Goal: Task Accomplishment & Management: Complete application form

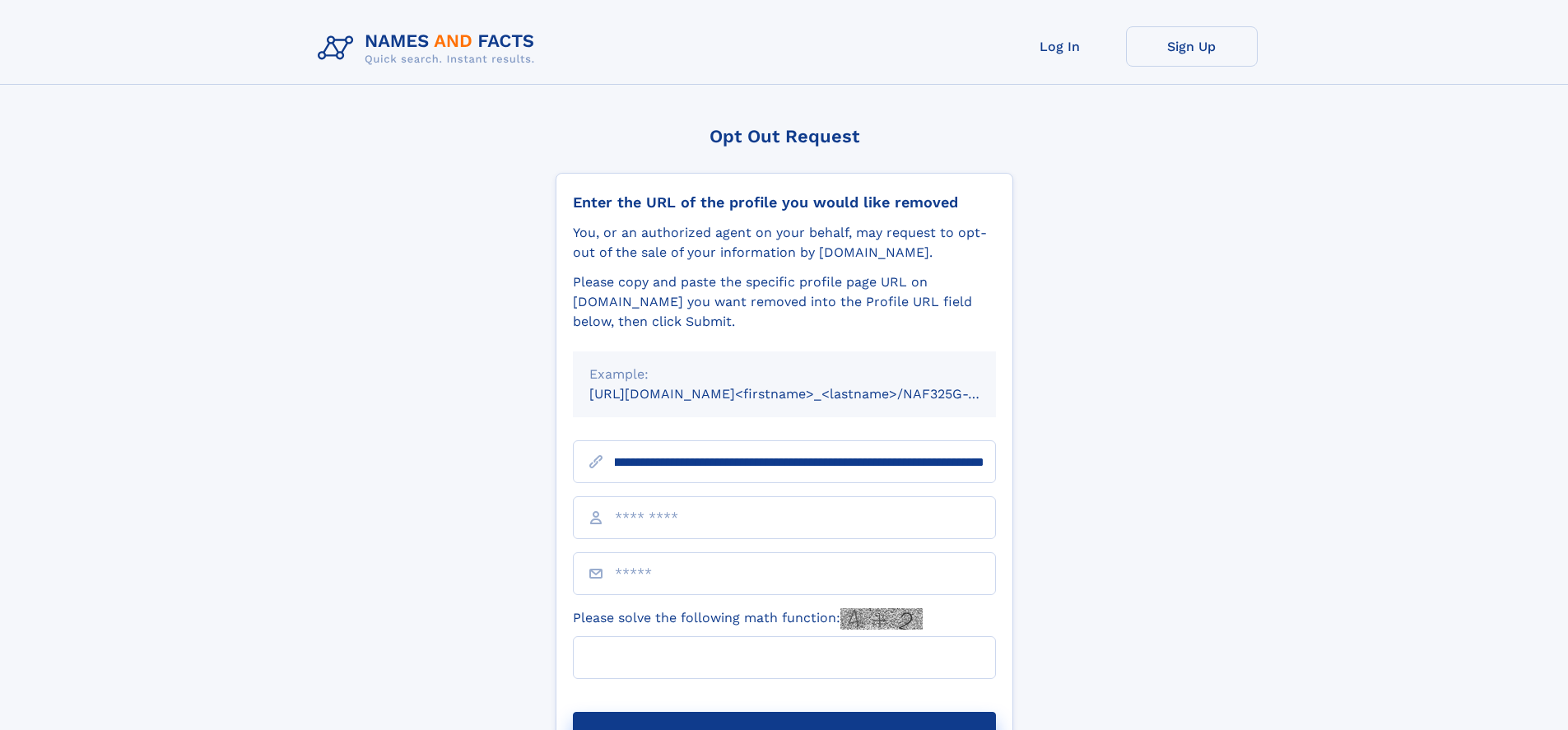
scroll to position [0, 208]
type input "**********"
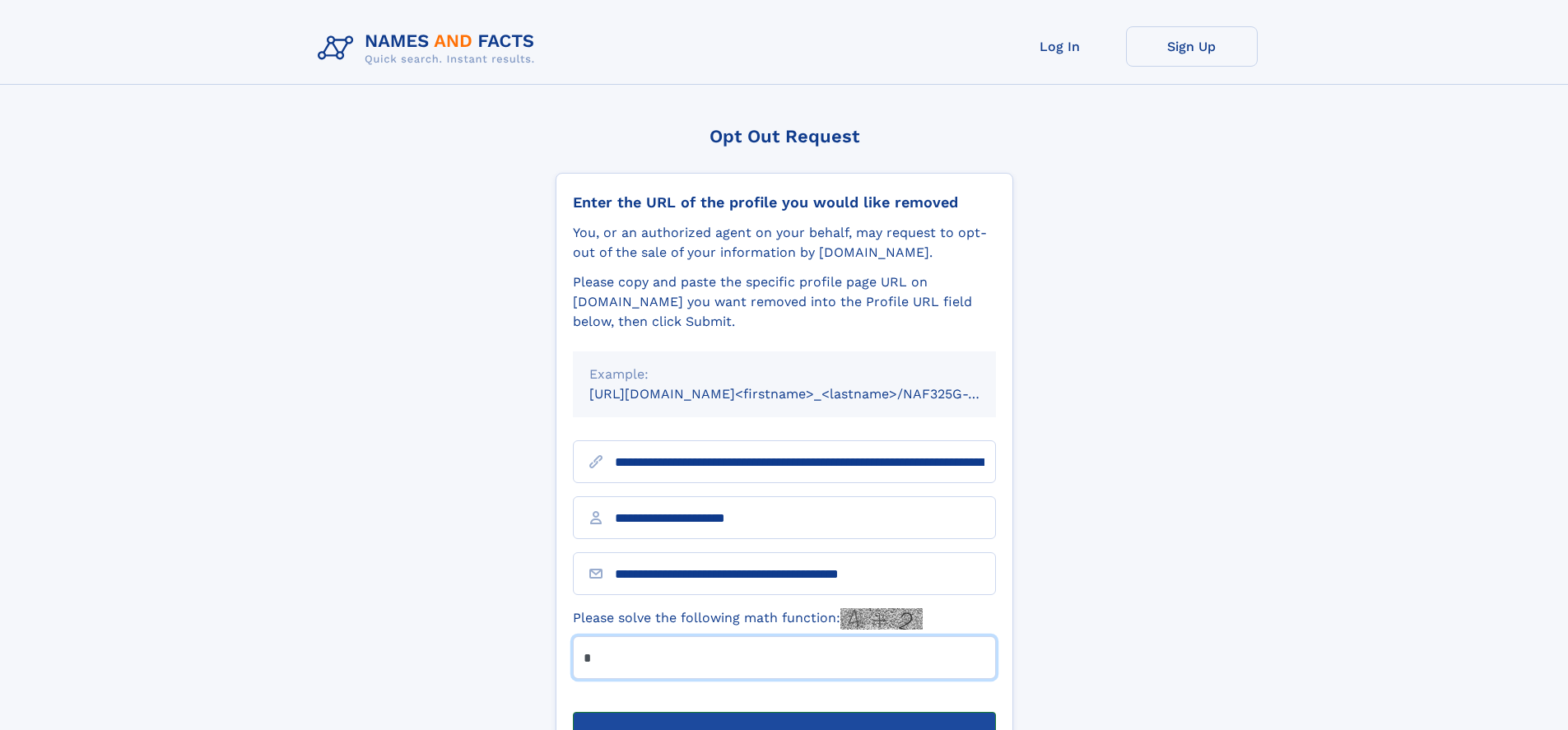
type input "*"
click at [784, 712] on button "Submit Opt Out Request" at bounding box center [784, 738] width 423 height 53
